Goal: Find specific page/section: Find specific page/section

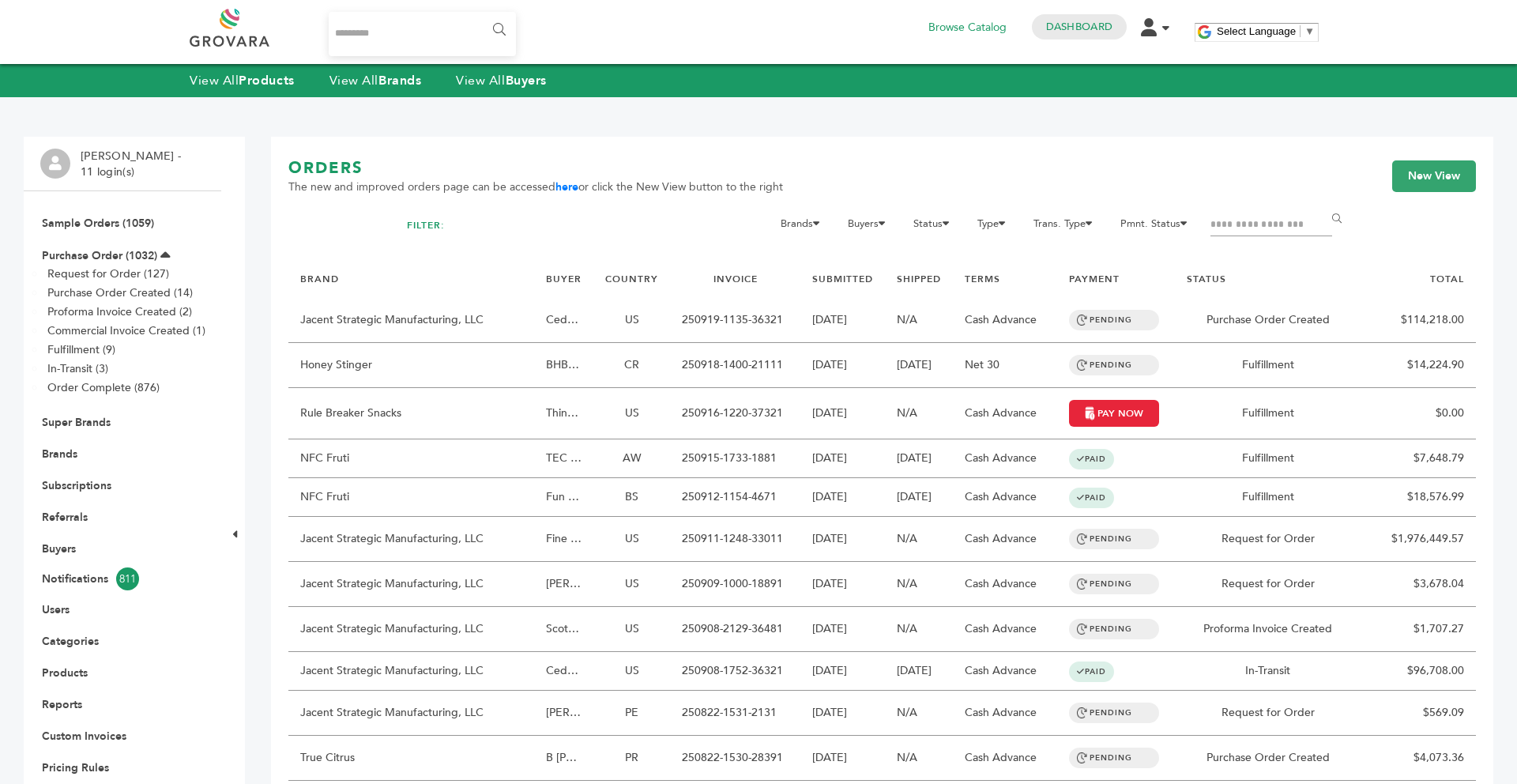
click at [400, 92] on div "View All Products View All Brands View All Buyers" at bounding box center [758, 80] width 1517 height 33
click at [390, 83] on strong "Brands" at bounding box center [400, 79] width 43 height 17
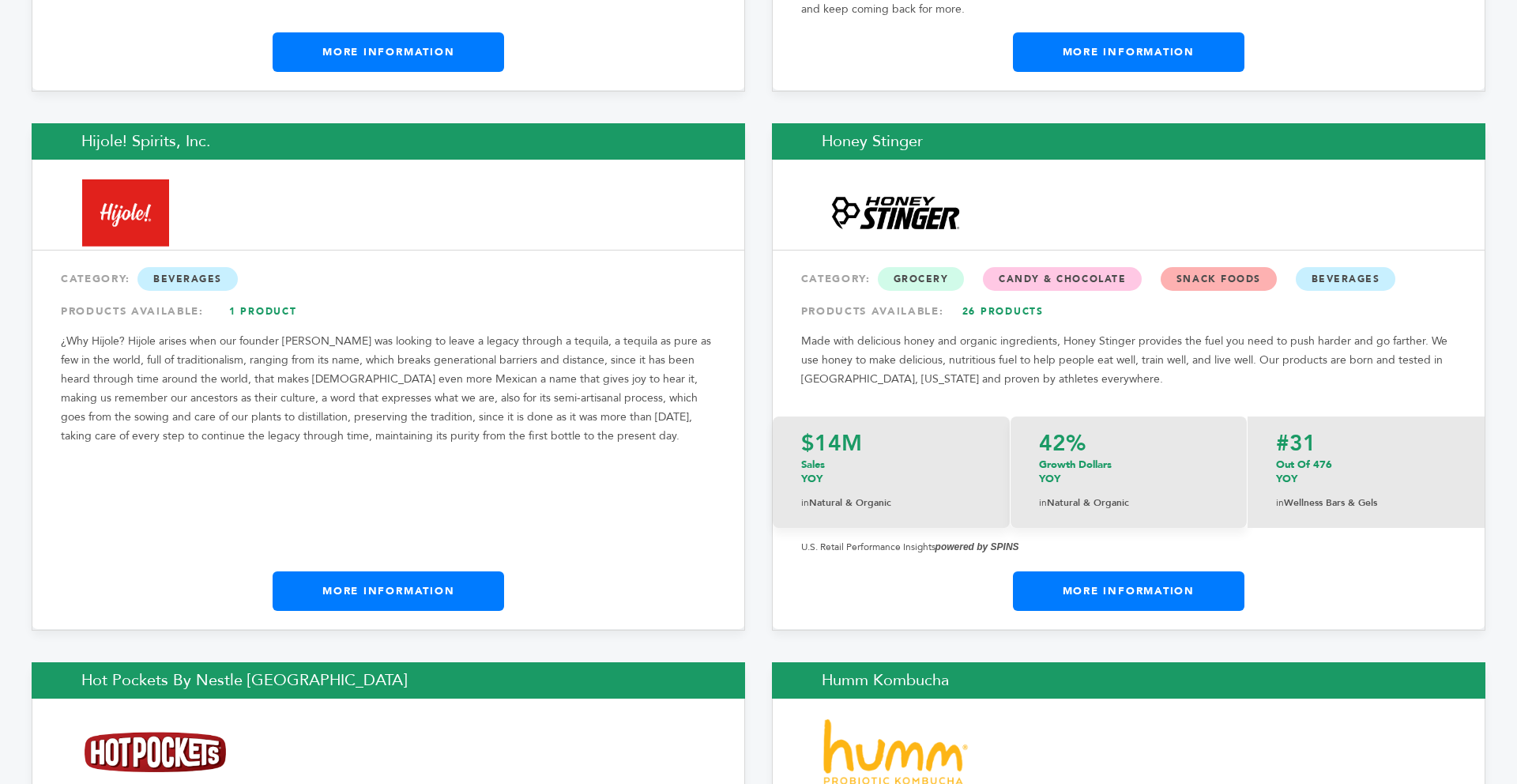
scroll to position [11576, 0]
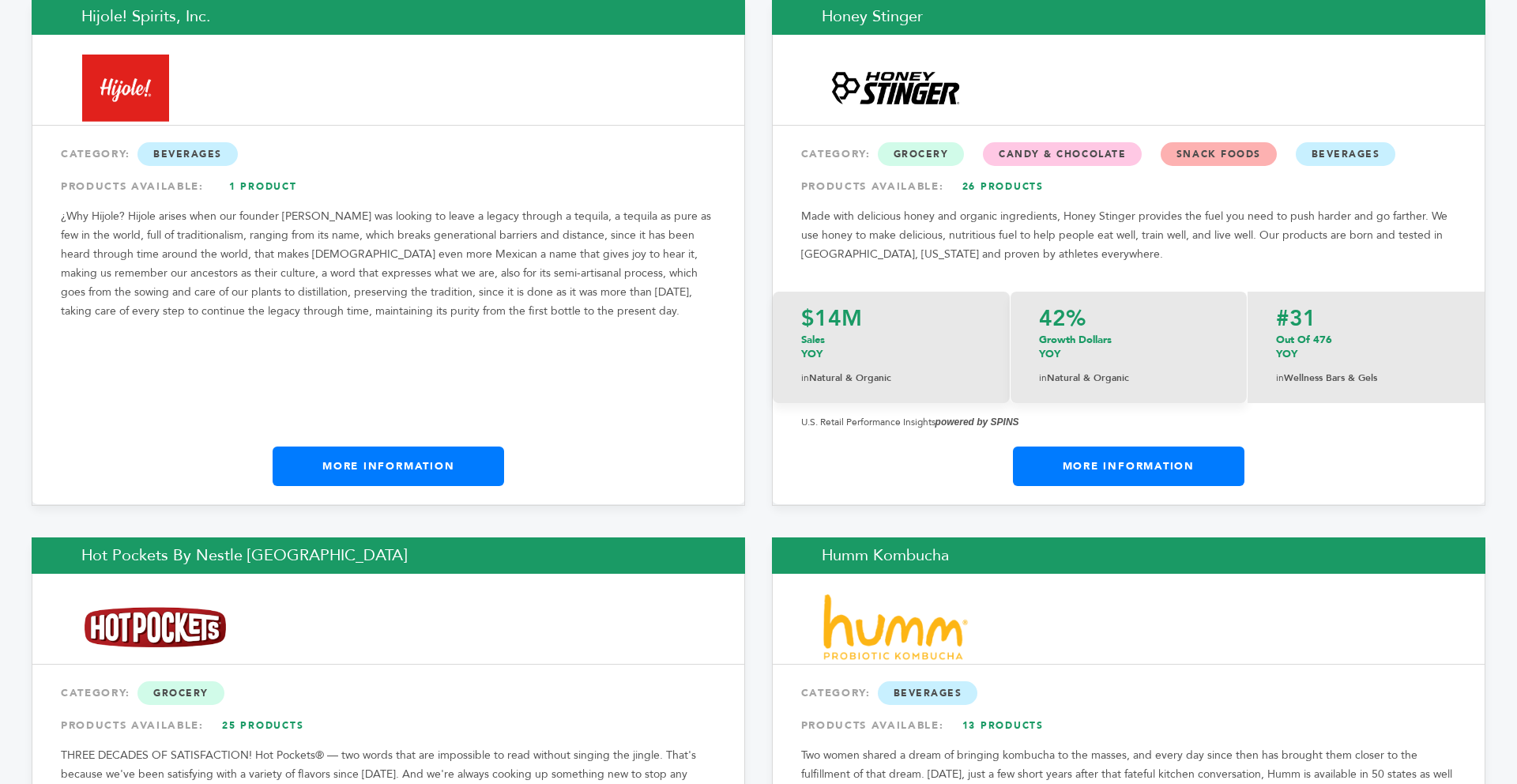
click at [494, 446] on link "More Information" at bounding box center [388, 466] width 231 height 39
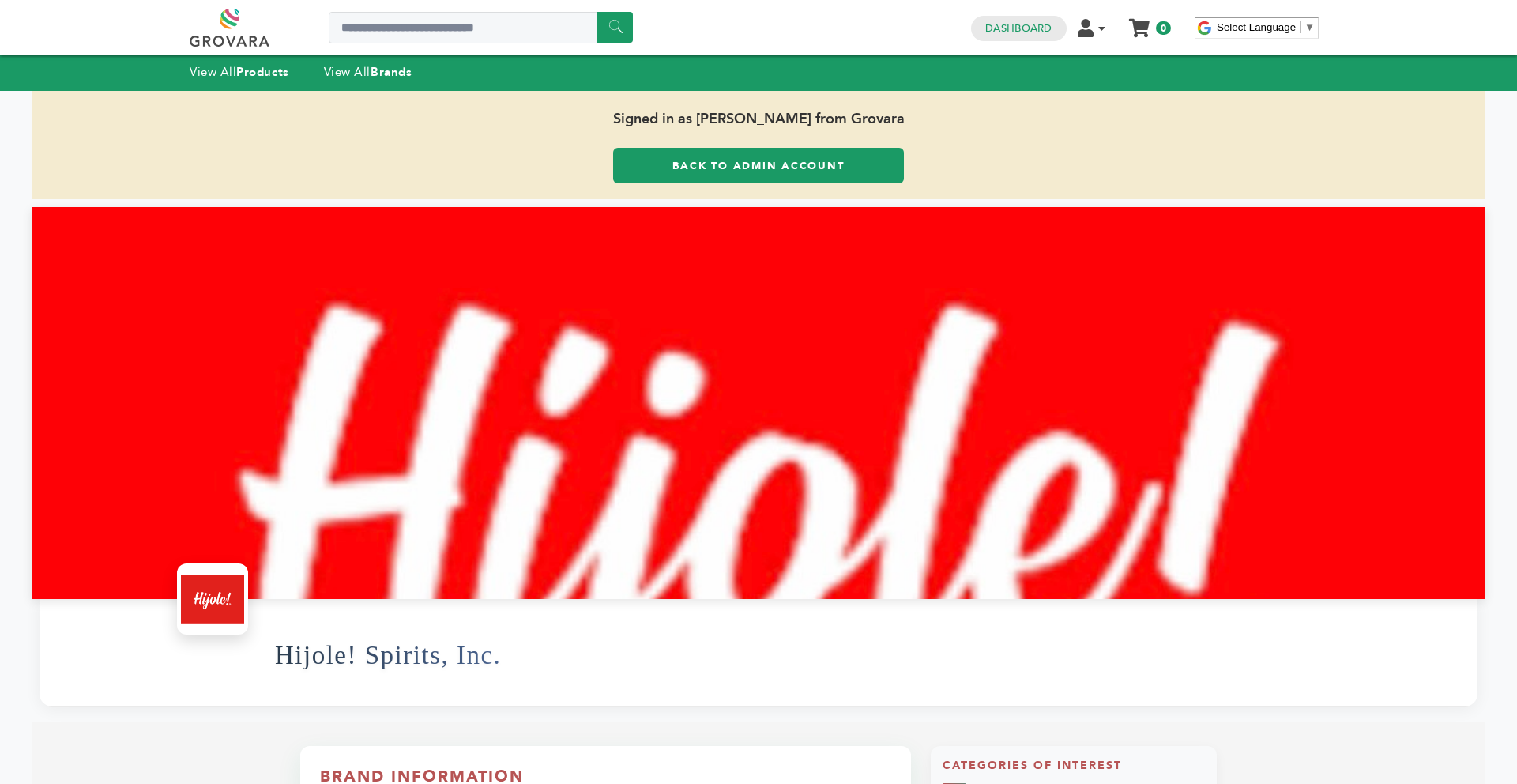
click at [641, 147] on link "Back to Admin Account" at bounding box center [758, 165] width 291 height 36
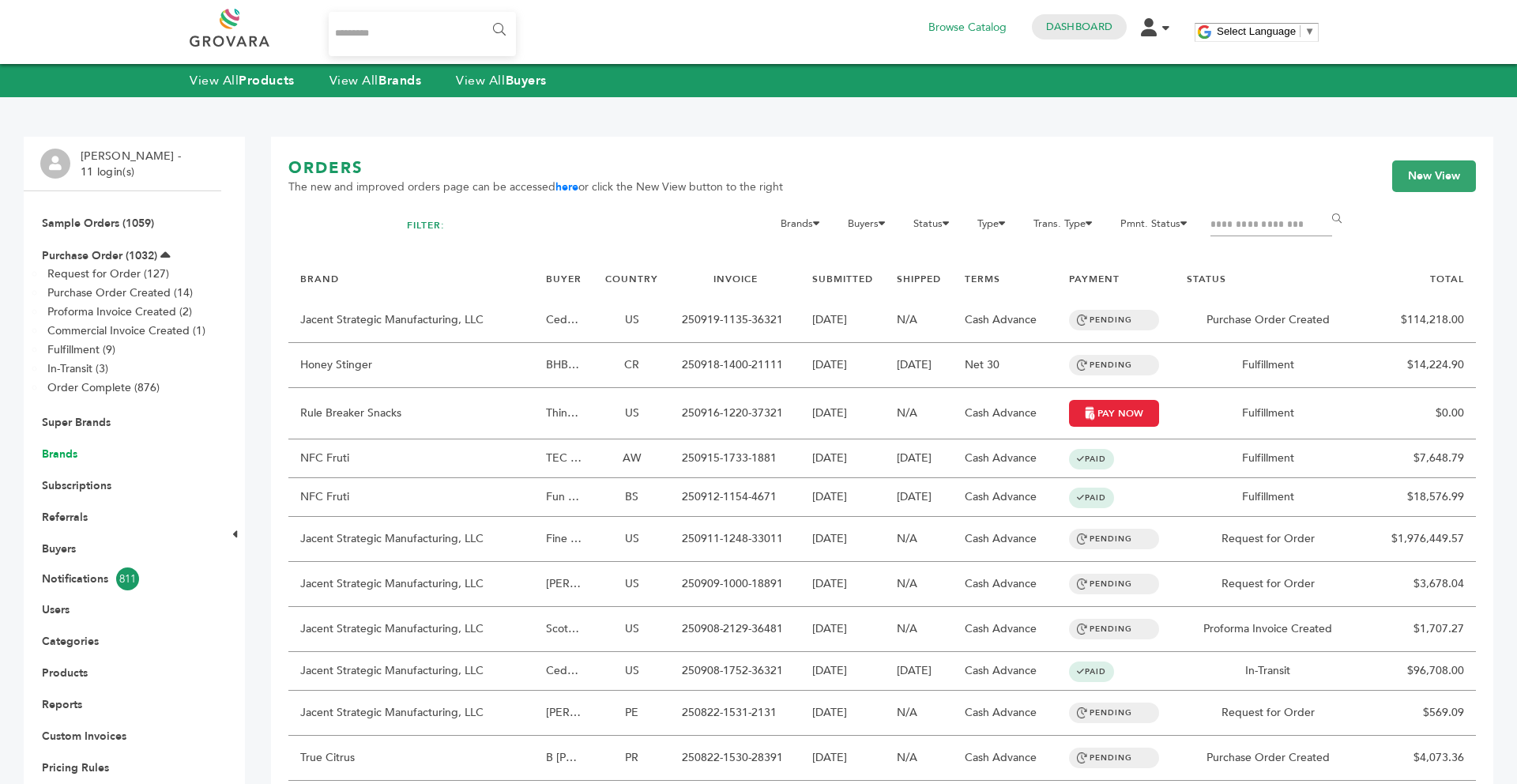
click at [63, 449] on link "Brands" at bounding box center [60, 454] width 36 height 15
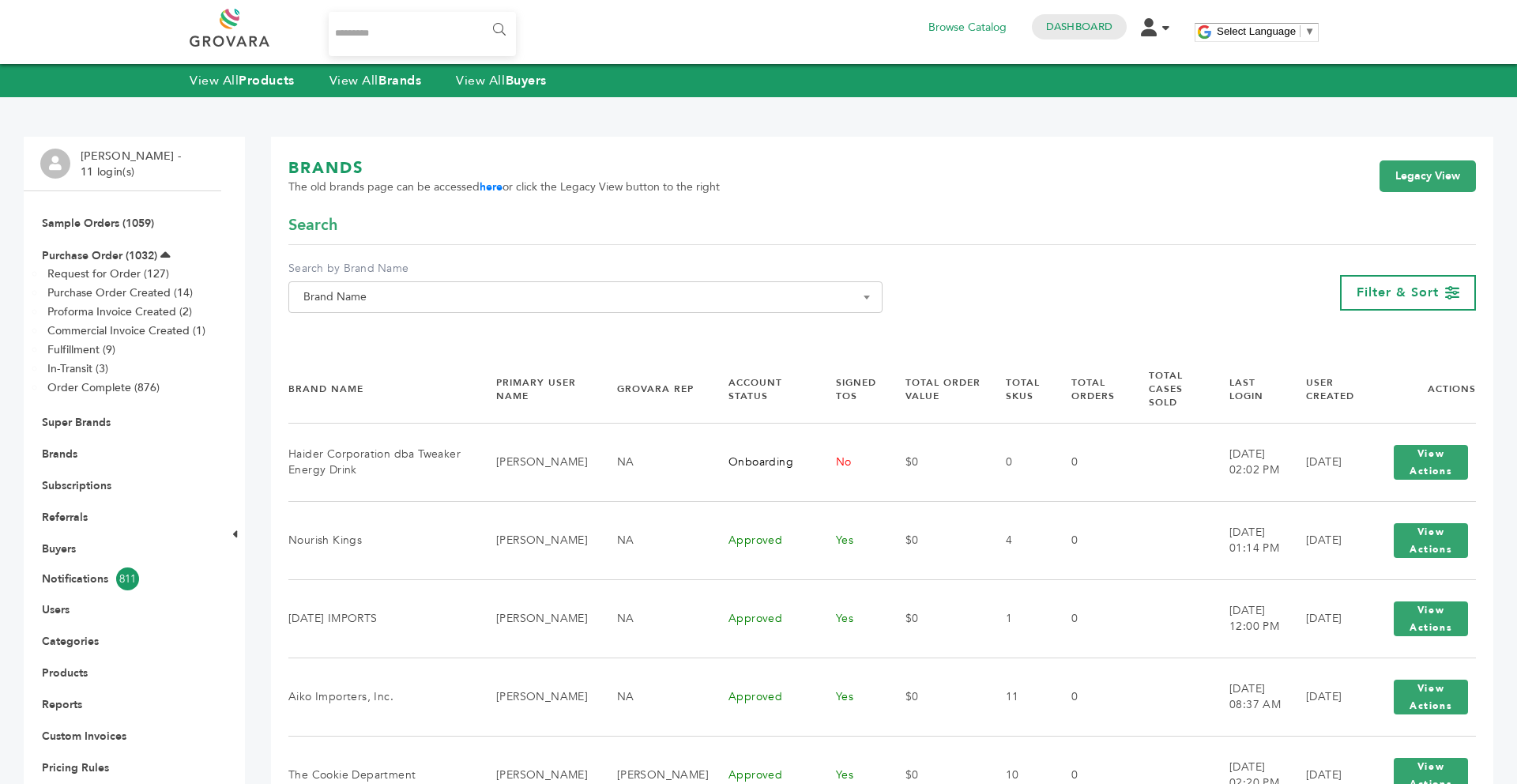
click at [332, 301] on span "Brand Name" at bounding box center [586, 296] width 577 height 22
click at [339, 330] on input "Search" at bounding box center [585, 326] width 586 height 20
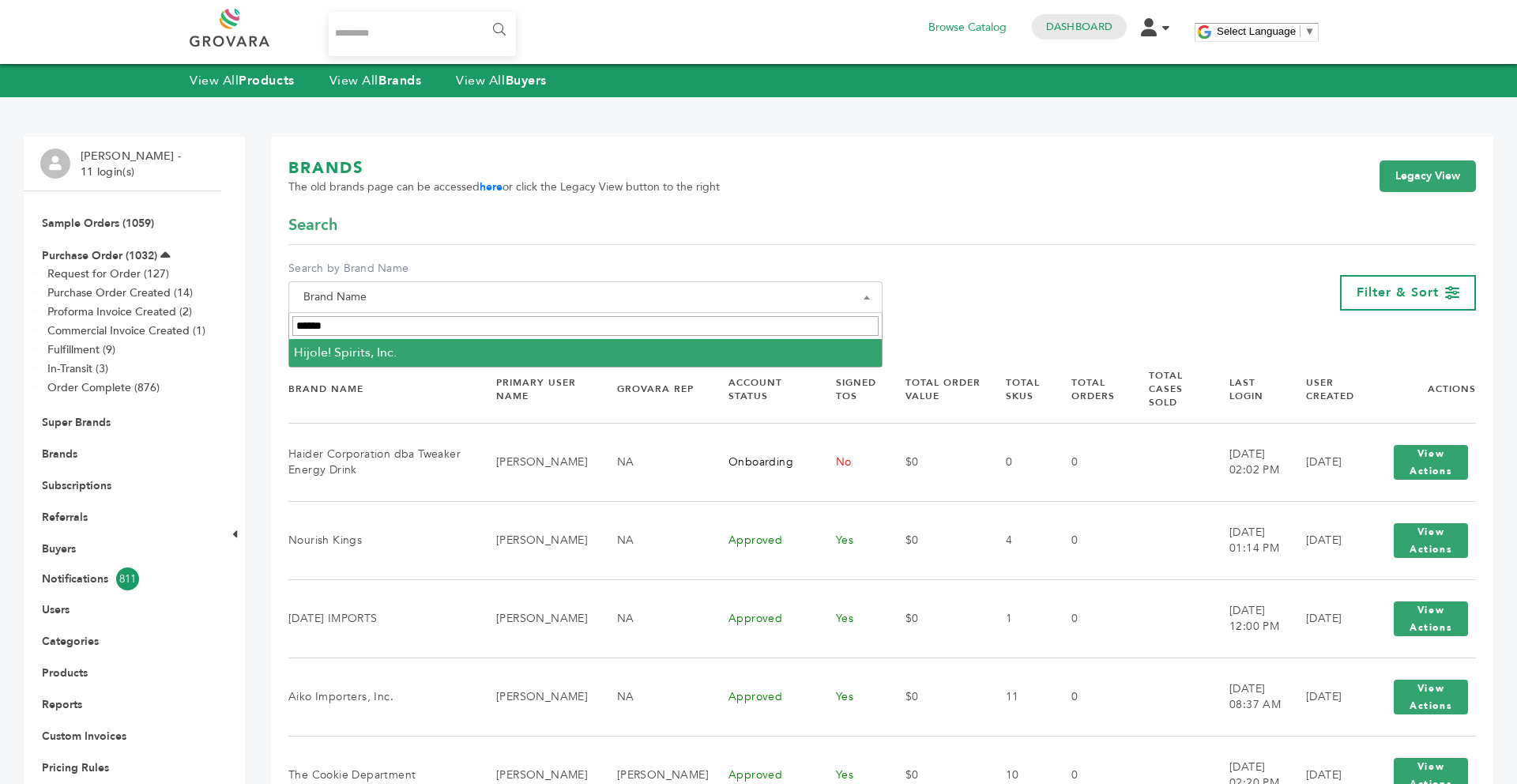
type input "******"
select select "**********"
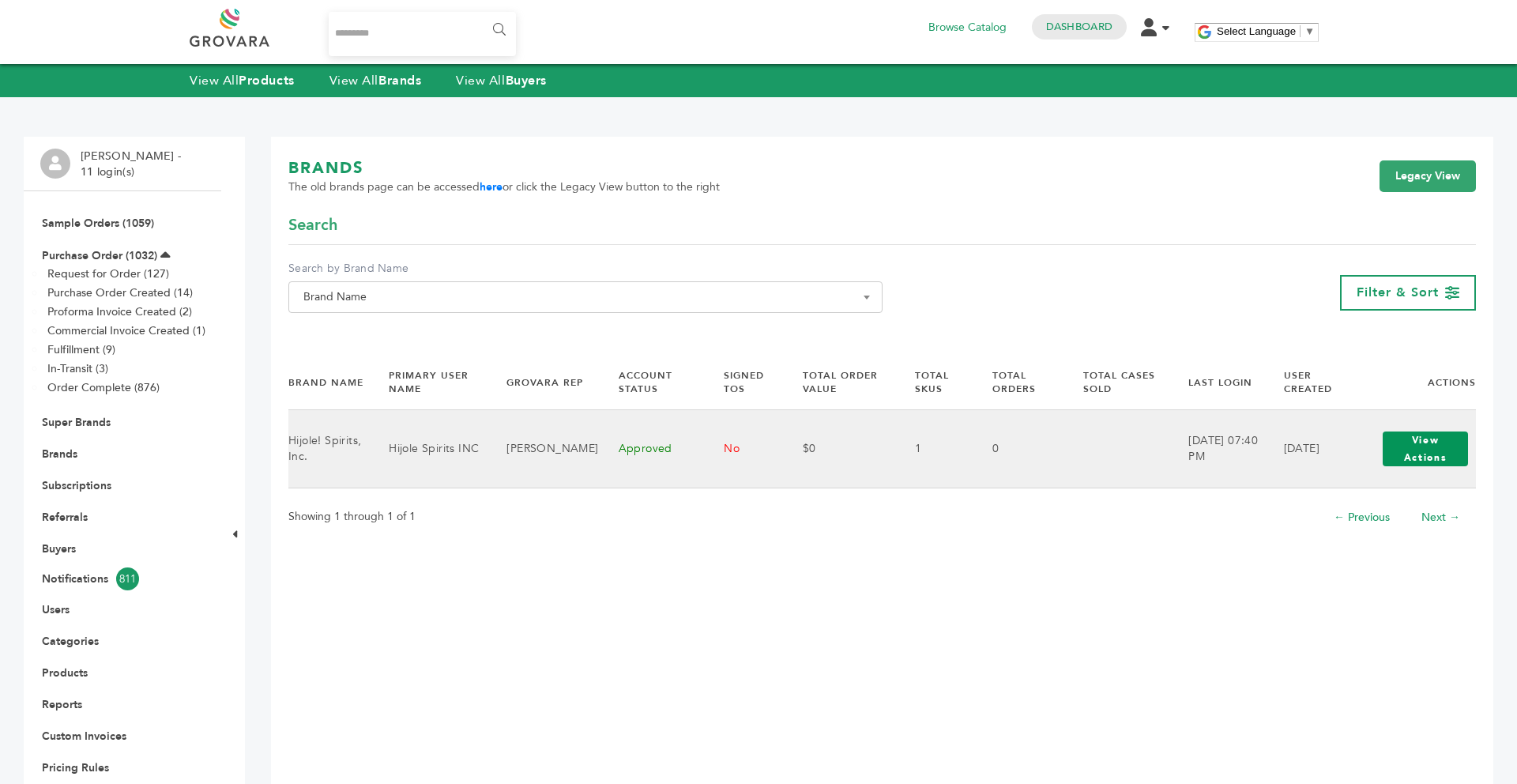
click at [1415, 441] on button "View Actions" at bounding box center [1426, 448] width 86 height 35
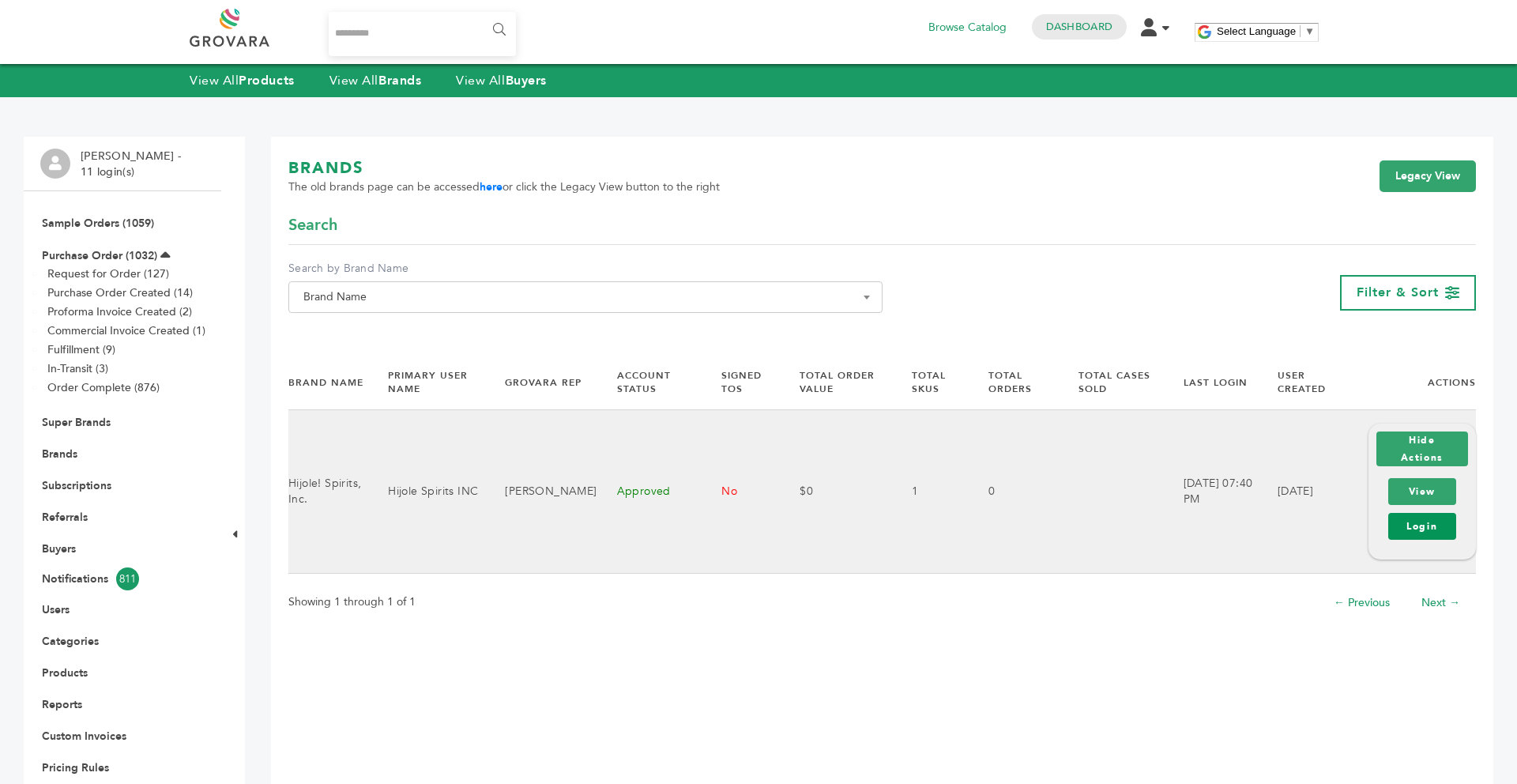
click at [1410, 519] on link "Login" at bounding box center [1422, 526] width 68 height 27
